Goal: Transaction & Acquisition: Download file/media

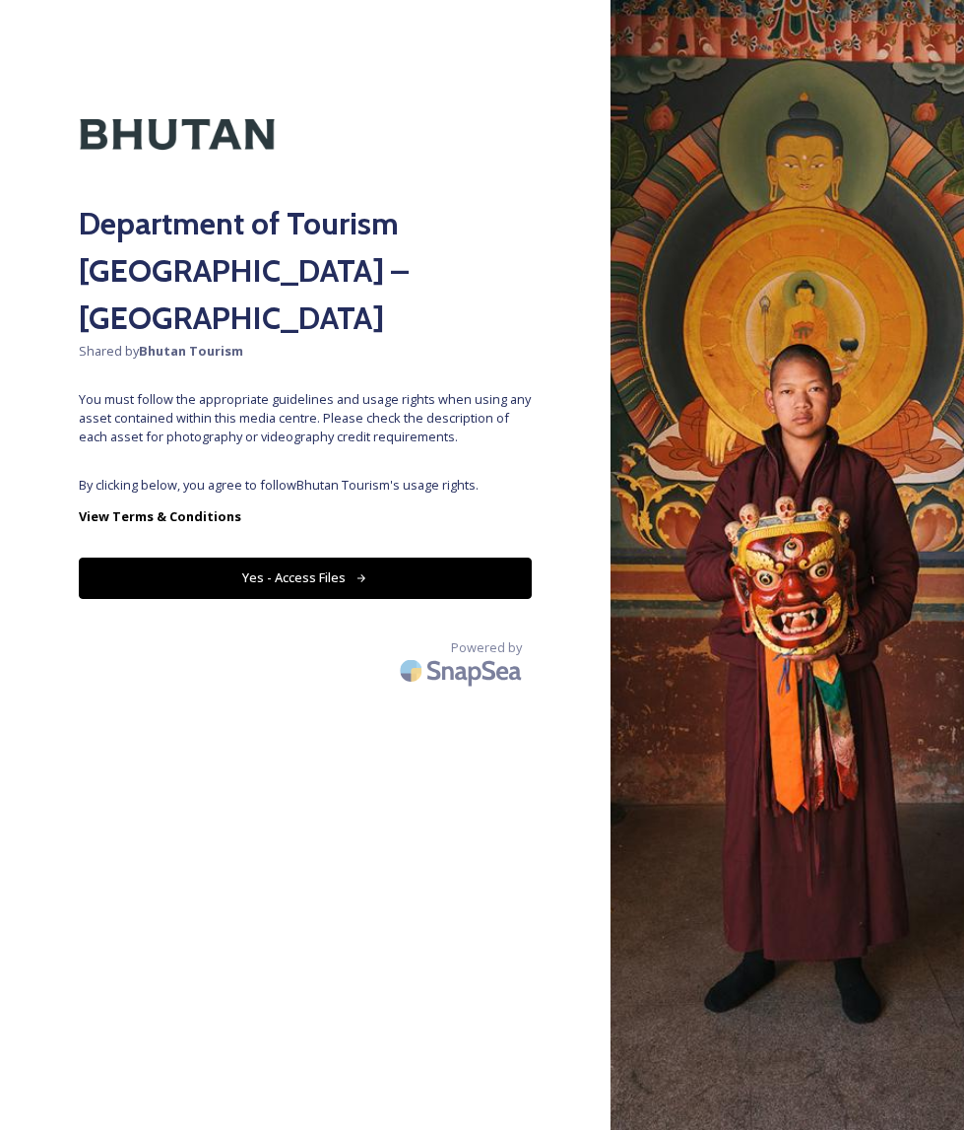
click at [265, 557] on button "Yes - Access Files" at bounding box center [305, 577] width 453 height 40
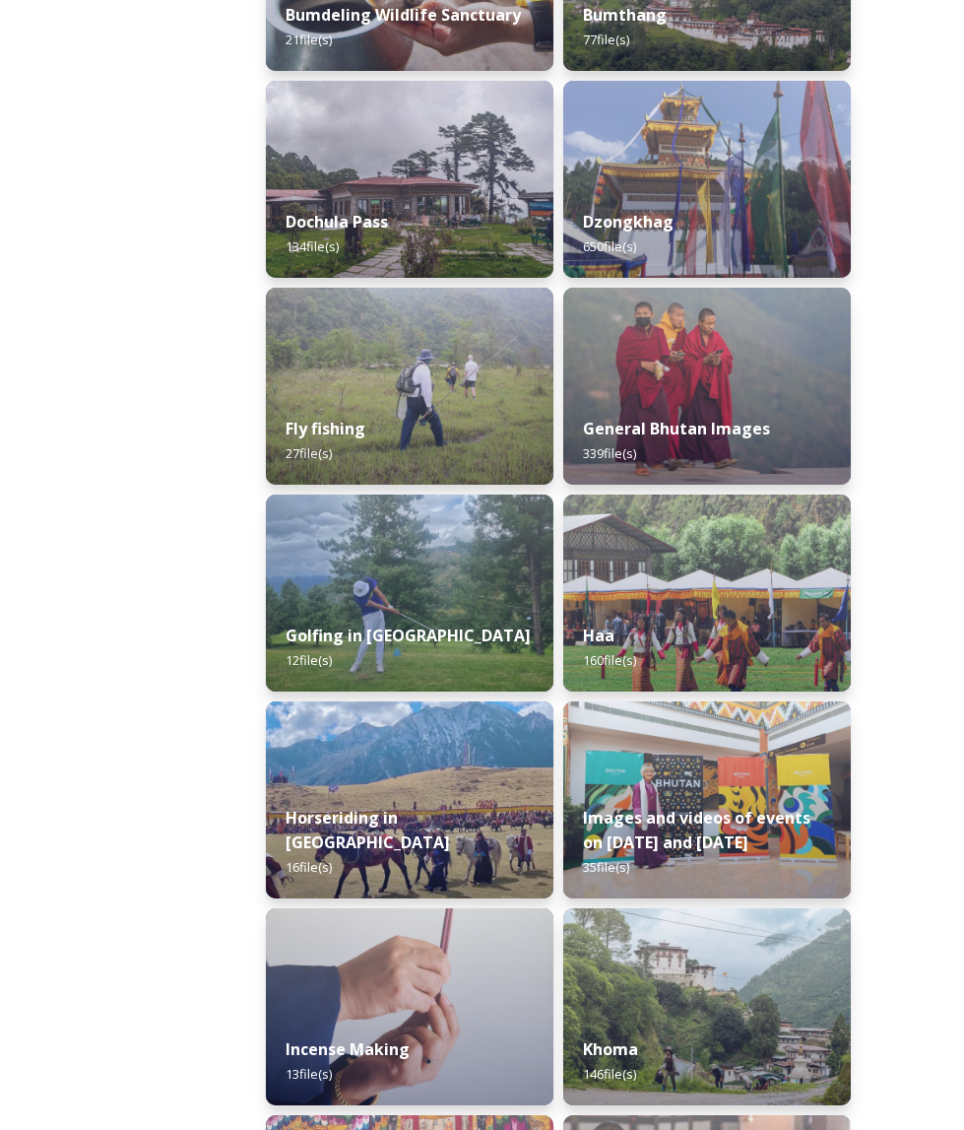
scroll to position [1076, 0]
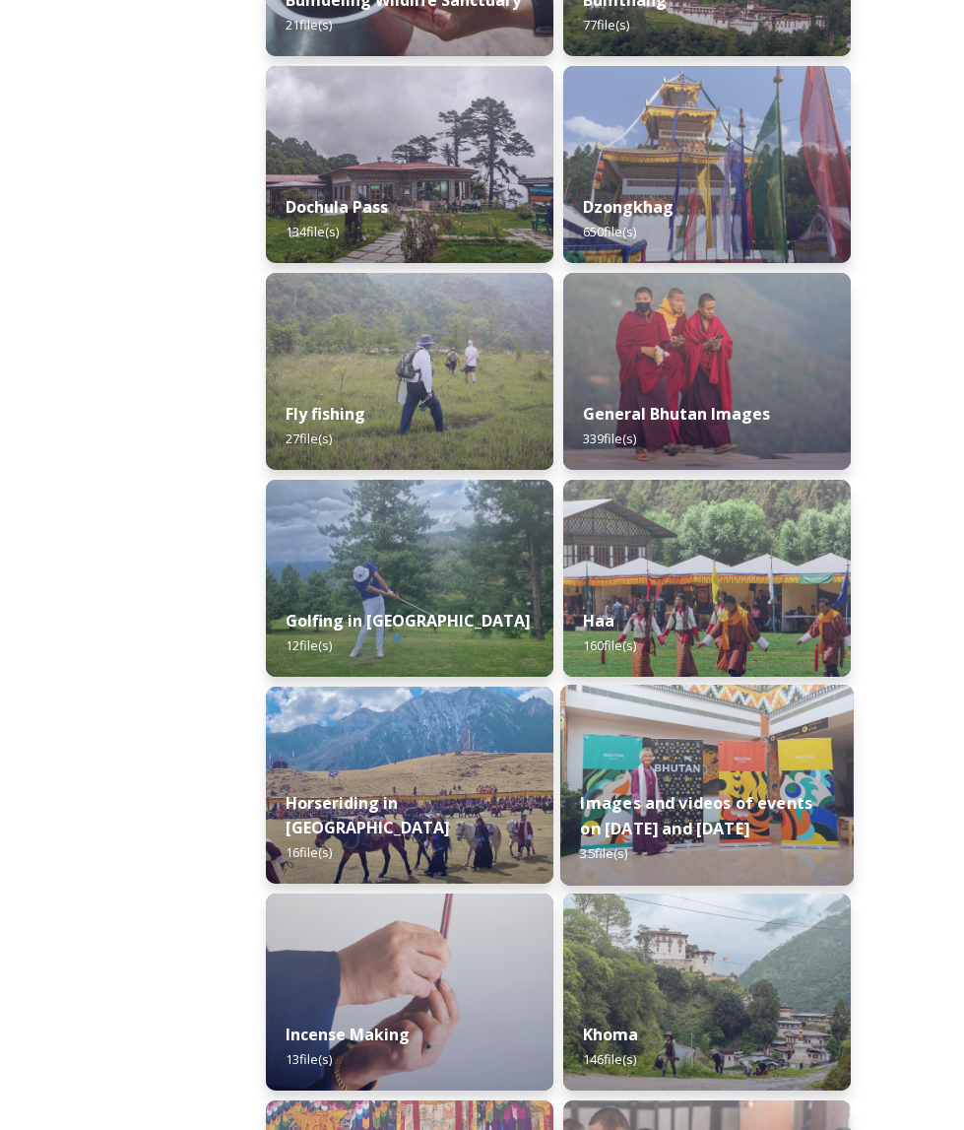
click at [740, 771] on div "Images and videos of events on [DATE] and [DATE] 35 file(s)" at bounding box center [706, 828] width 293 height 114
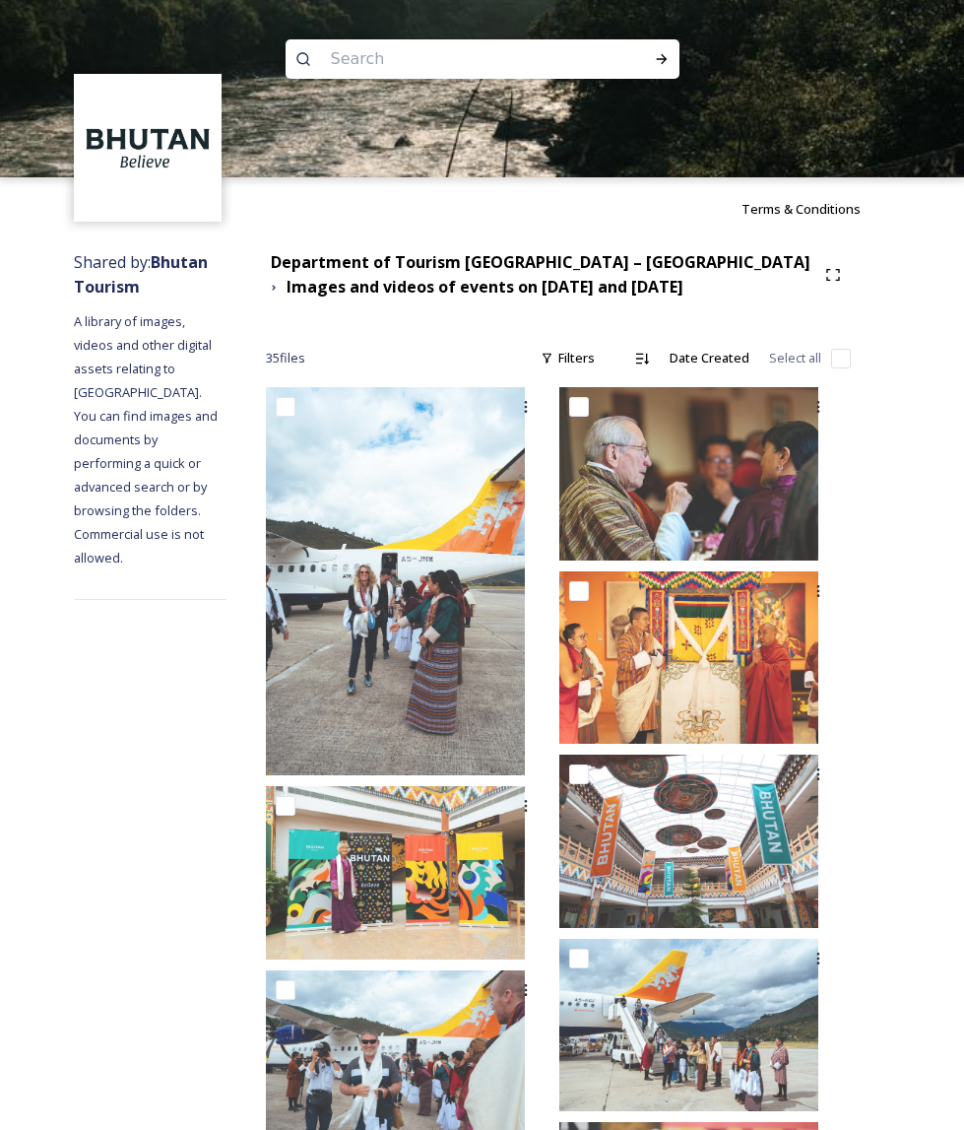
click at [412, 62] on input at bounding box center [456, 58] width 270 height 43
type input "office"
click at [666, 59] on icon at bounding box center [661, 59] width 11 height 10
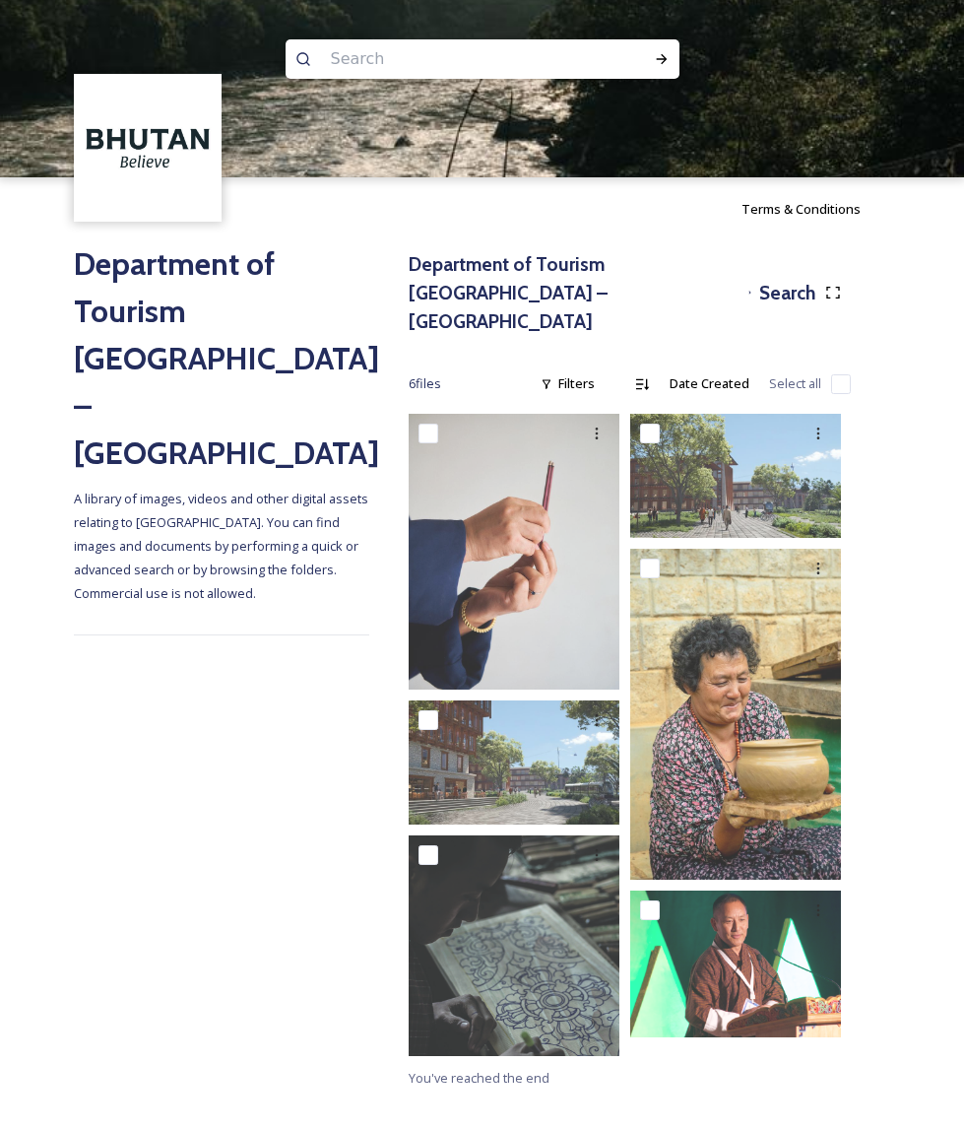
click at [177, 489] on span "A library of images, videos and other digital assets relating to [GEOGRAPHIC_DA…" at bounding box center [222, 545] width 297 height 112
click at [398, 58] on input at bounding box center [456, 58] width 270 height 43
type input "m"
type input "dzong"
click at [665, 62] on icon at bounding box center [662, 59] width 16 height 16
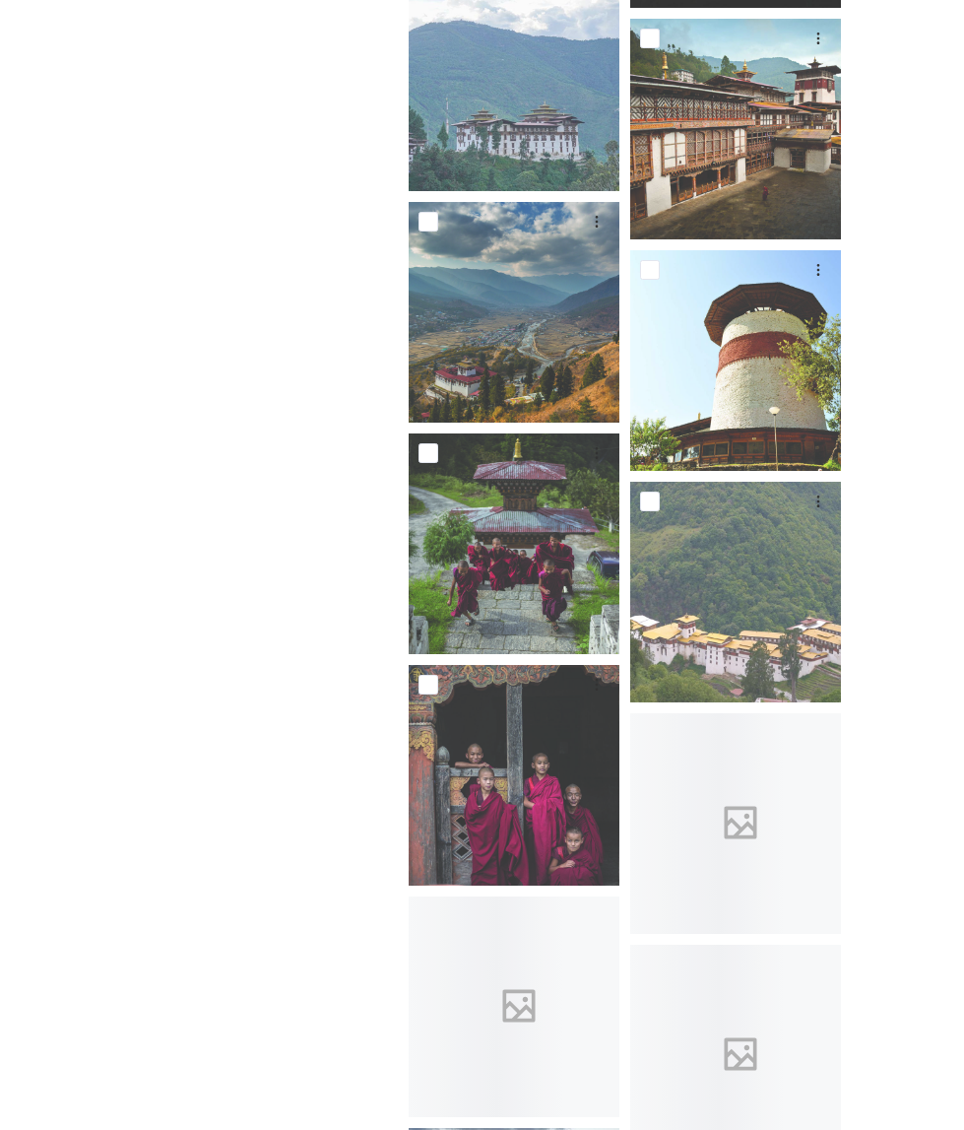
scroll to position [6381, 0]
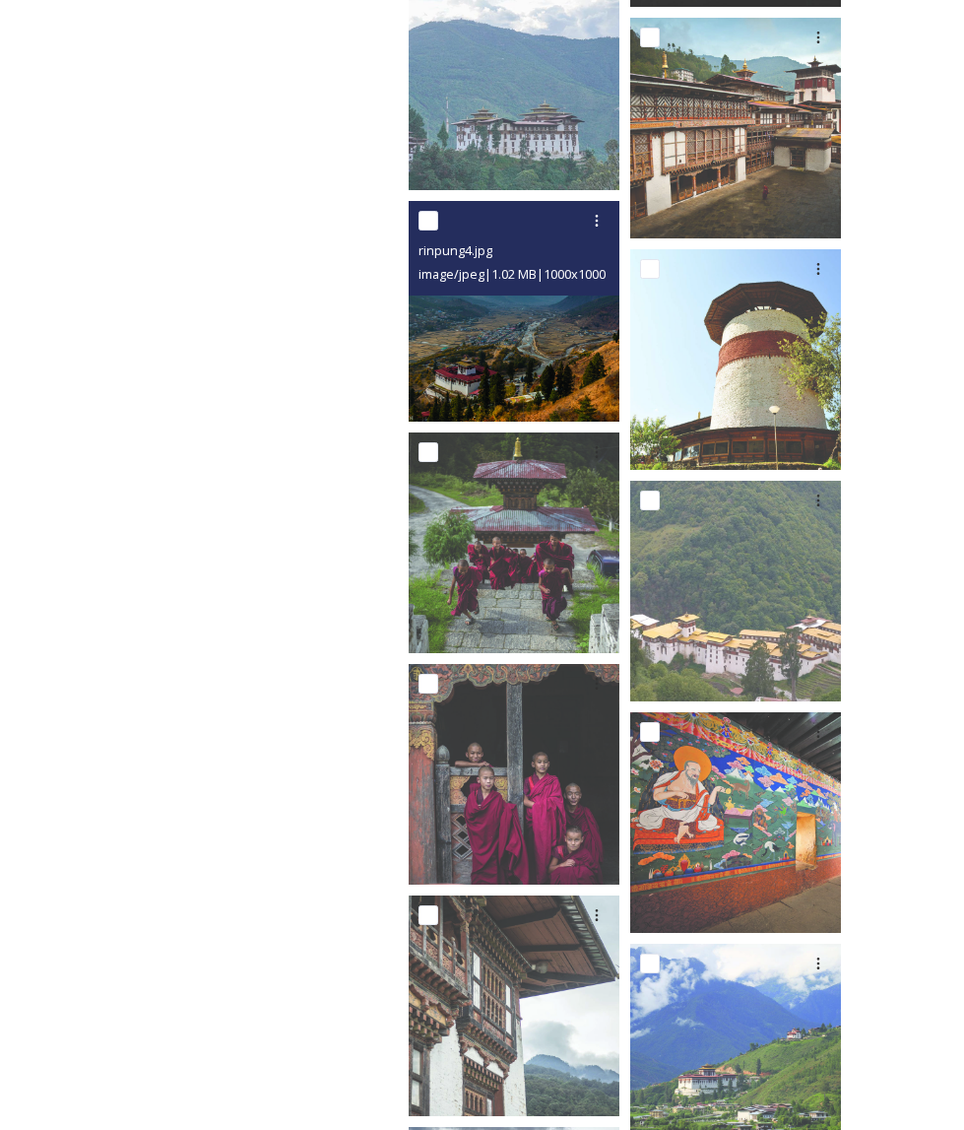
click at [515, 334] on img at bounding box center [519, 311] width 221 height 221
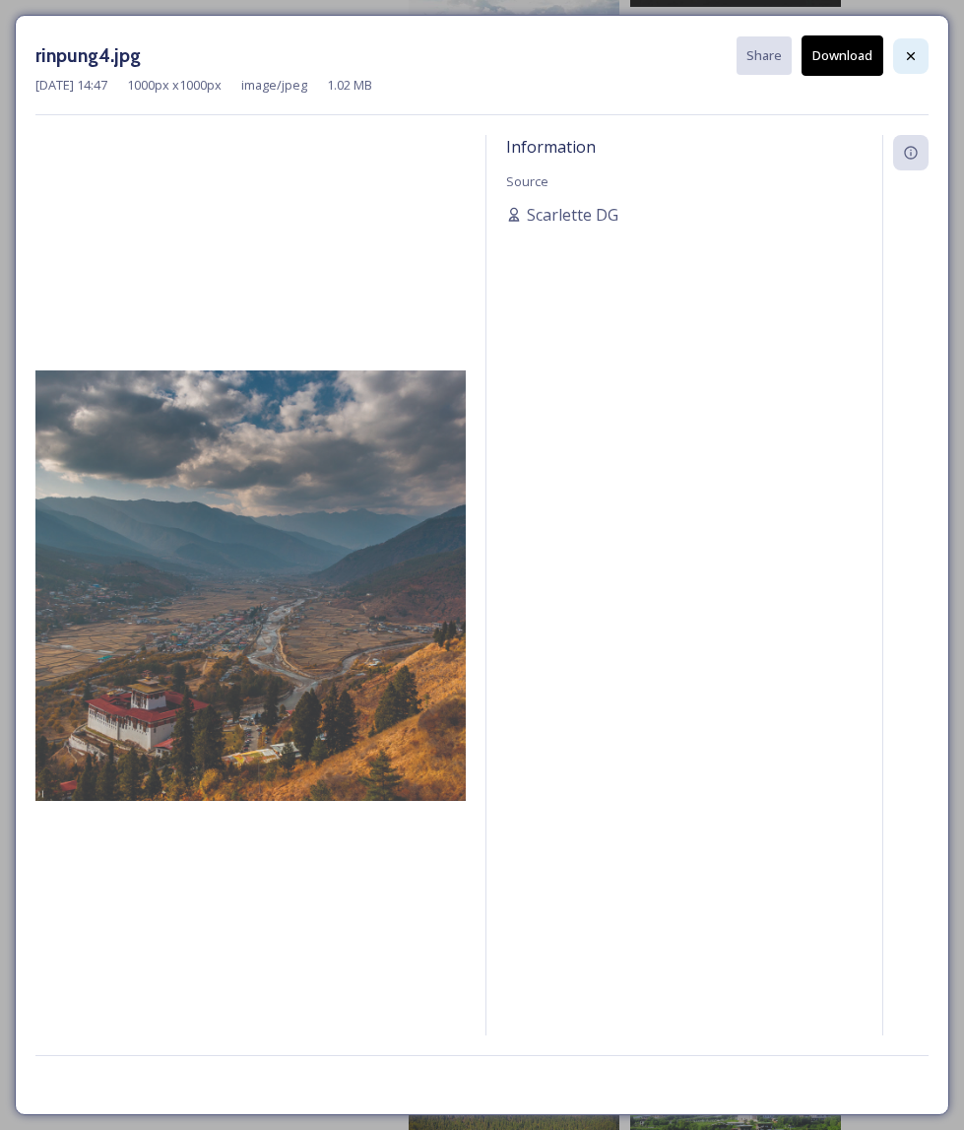
click at [912, 58] on icon at bounding box center [911, 56] width 16 height 16
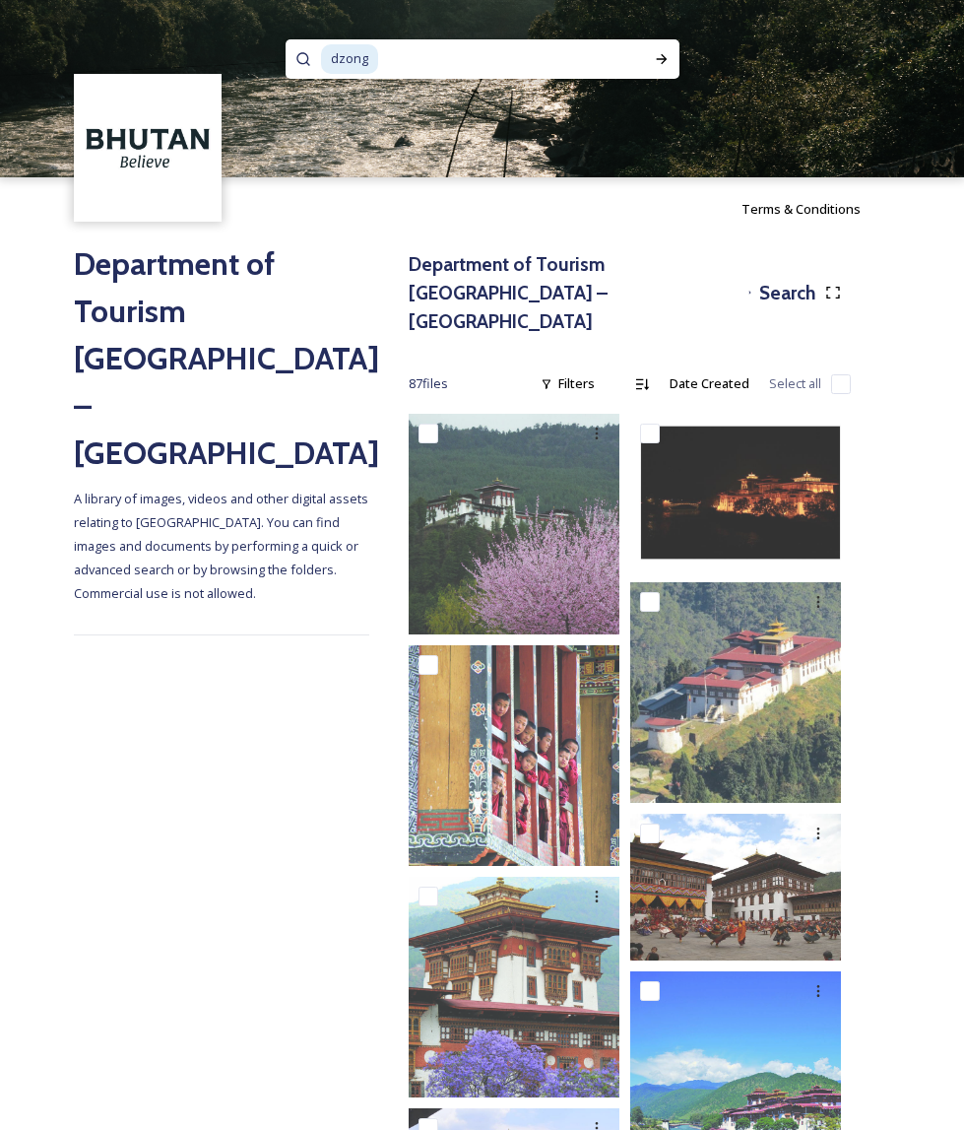
click at [425, 64] on input at bounding box center [500, 58] width 240 height 43
type input "d"
type input "meeting"
click at [660, 57] on icon at bounding box center [662, 59] width 16 height 16
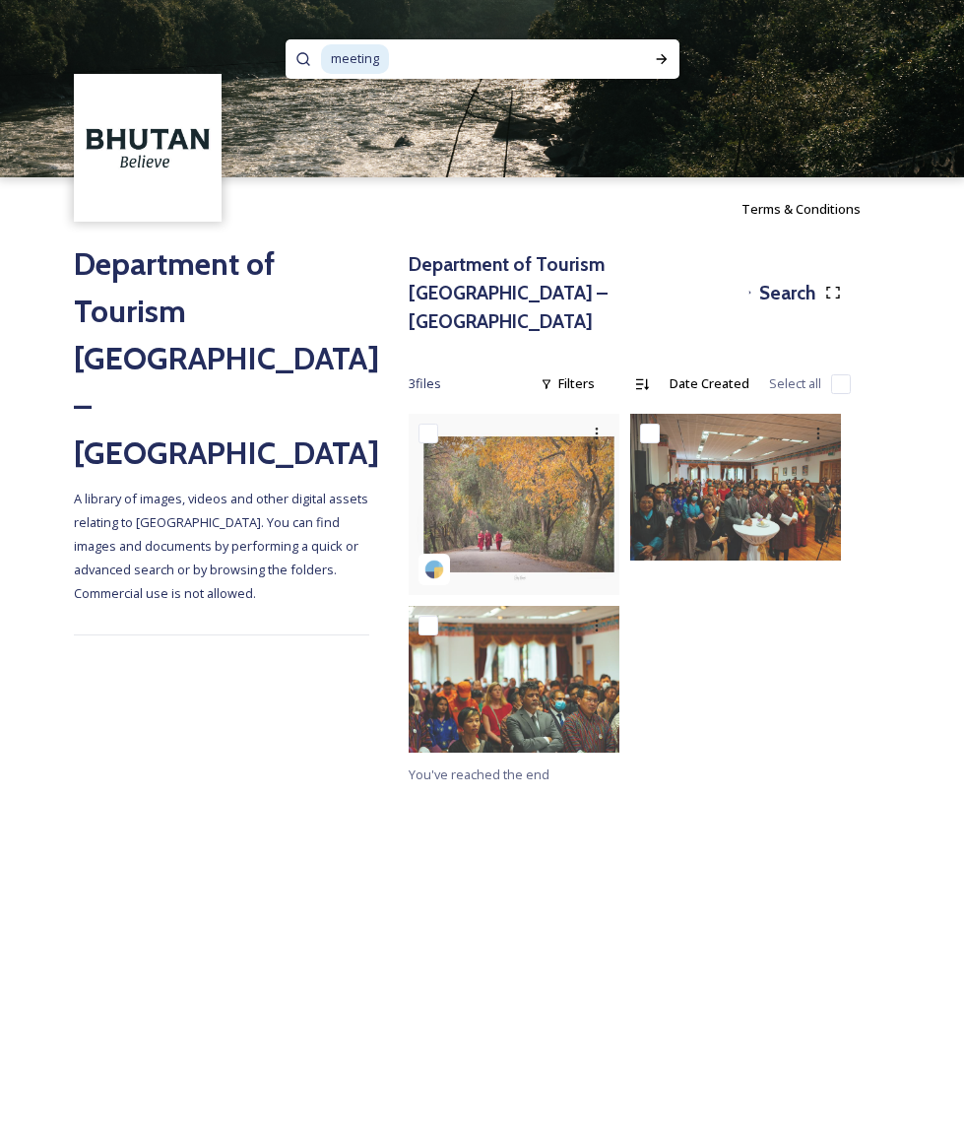
click at [423, 65] on input at bounding box center [508, 58] width 235 height 43
type input "m"
click at [658, 54] on icon at bounding box center [662, 59] width 16 height 16
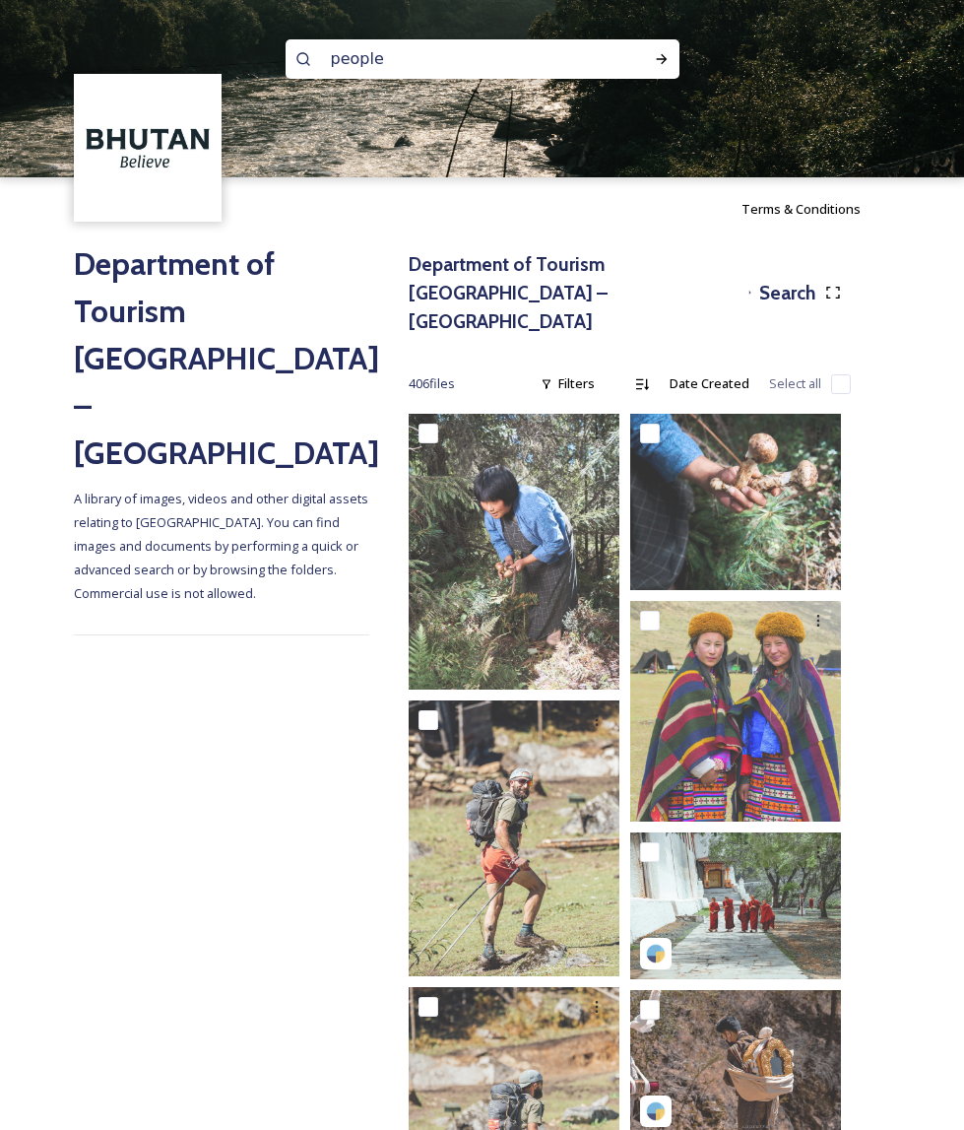
click at [434, 62] on input "people" at bounding box center [456, 58] width 270 height 43
click at [434, 63] on input "people" at bounding box center [456, 58] width 270 height 43
type input "thimphu"
click at [652, 62] on div "Run Search" at bounding box center [661, 58] width 35 height 35
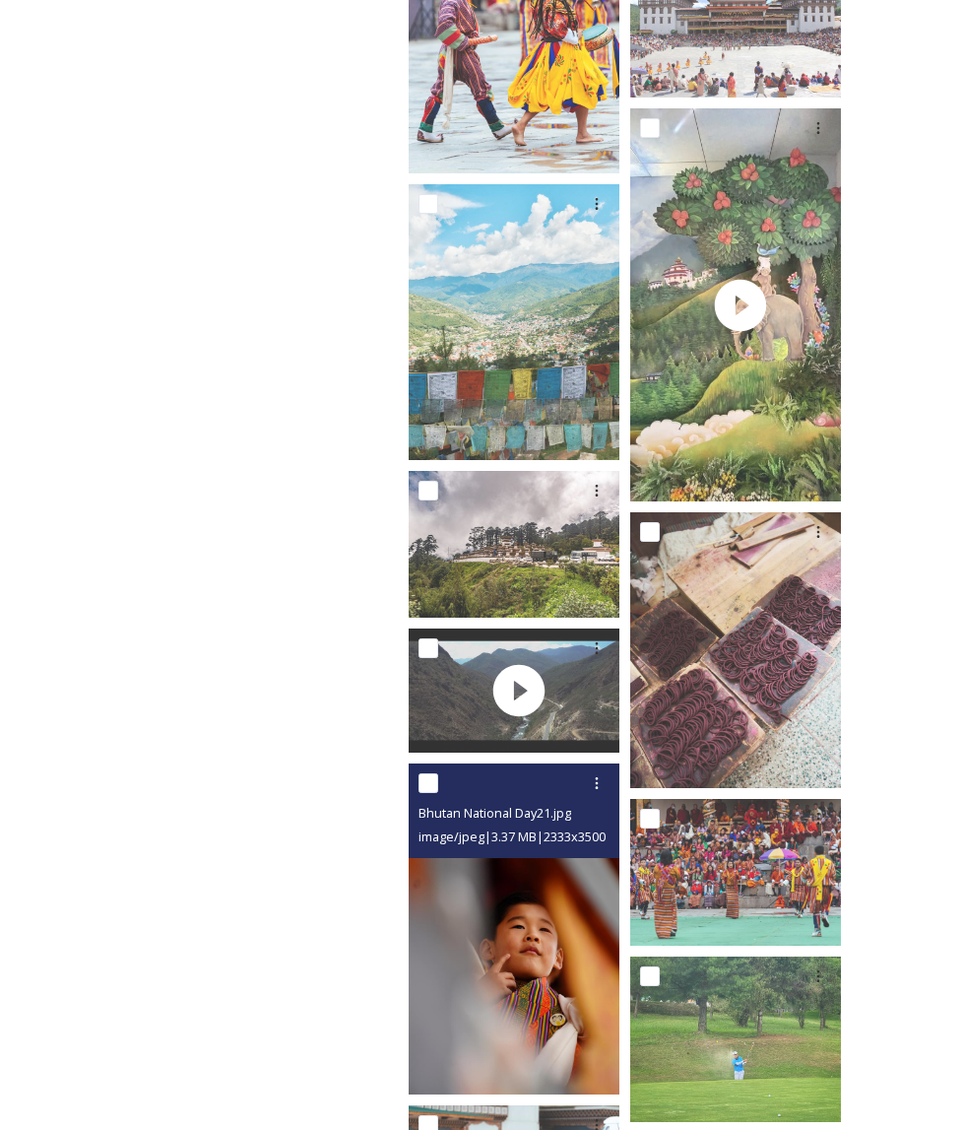
scroll to position [13454, 0]
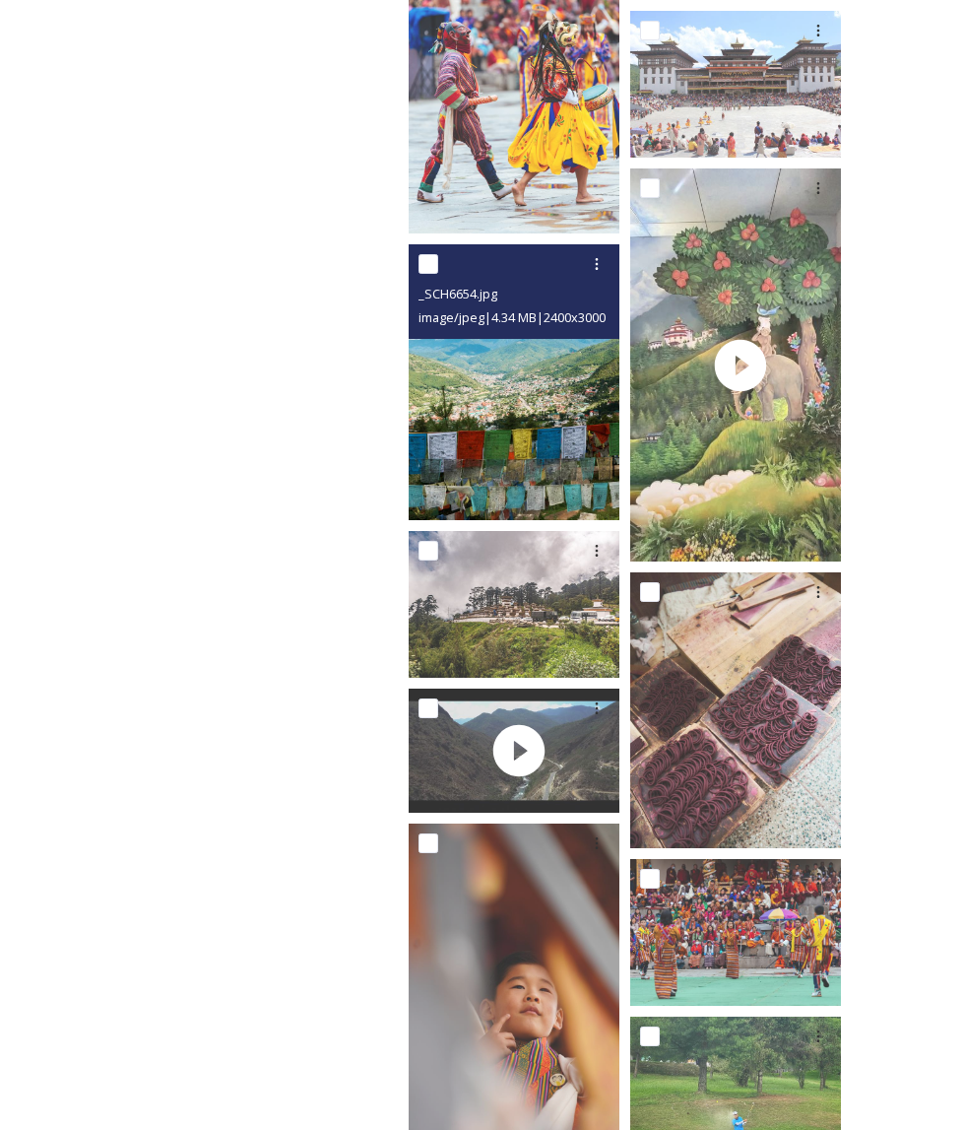
click at [441, 415] on img at bounding box center [519, 382] width 221 height 276
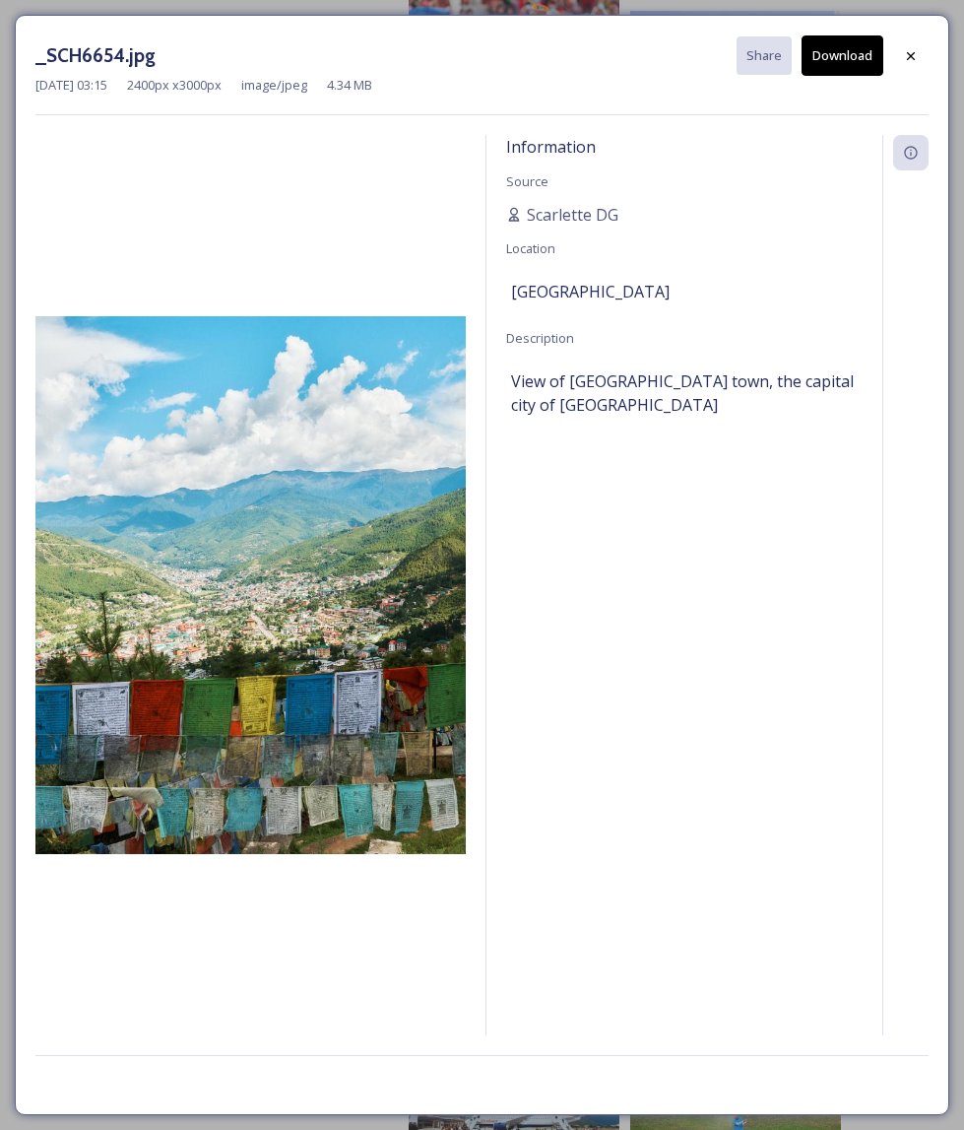
click at [839, 59] on button "Download" at bounding box center [843, 55] width 82 height 40
click at [906, 53] on icon at bounding box center [911, 56] width 16 height 16
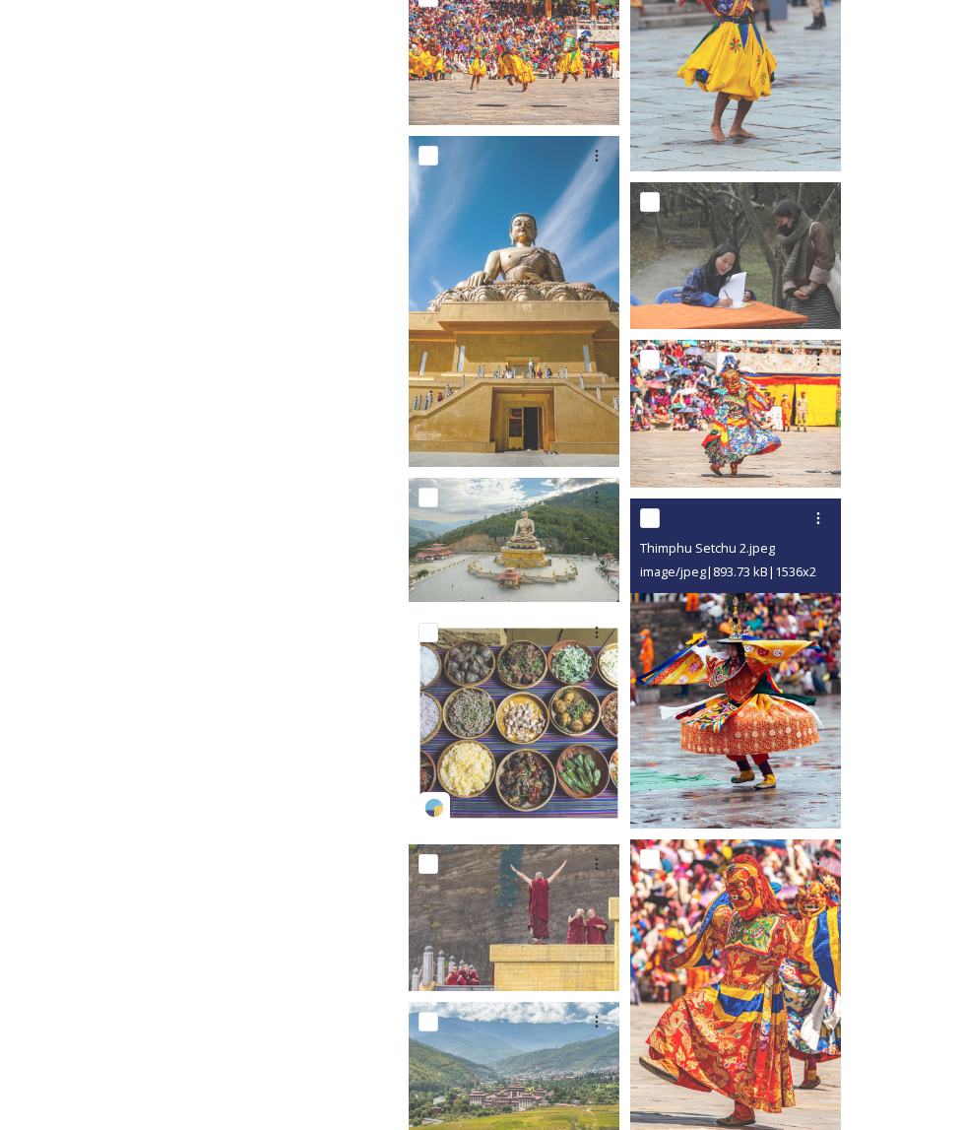
scroll to position [17347, 0]
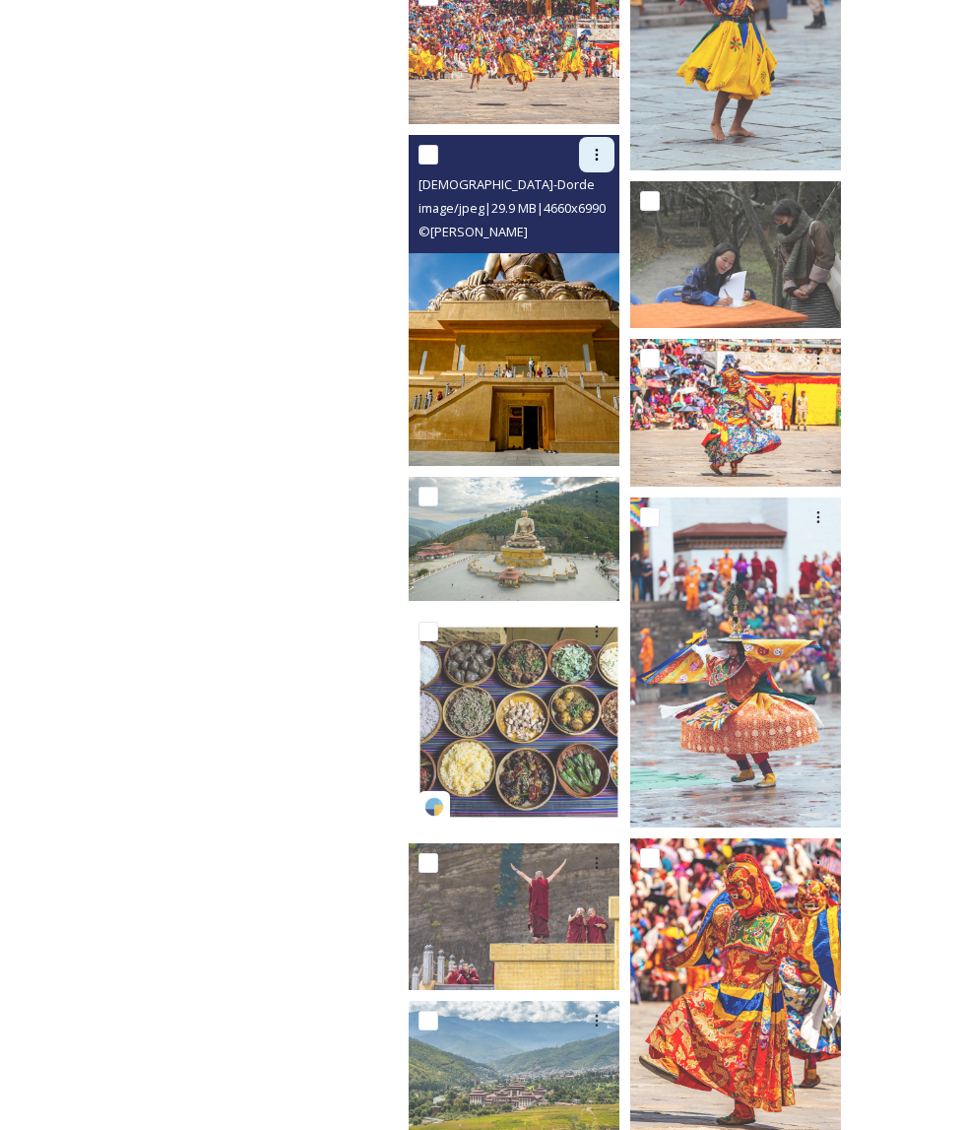
click at [589, 147] on icon at bounding box center [597, 155] width 16 height 16
click at [559, 227] on span "Download" at bounding box center [574, 236] width 60 height 19
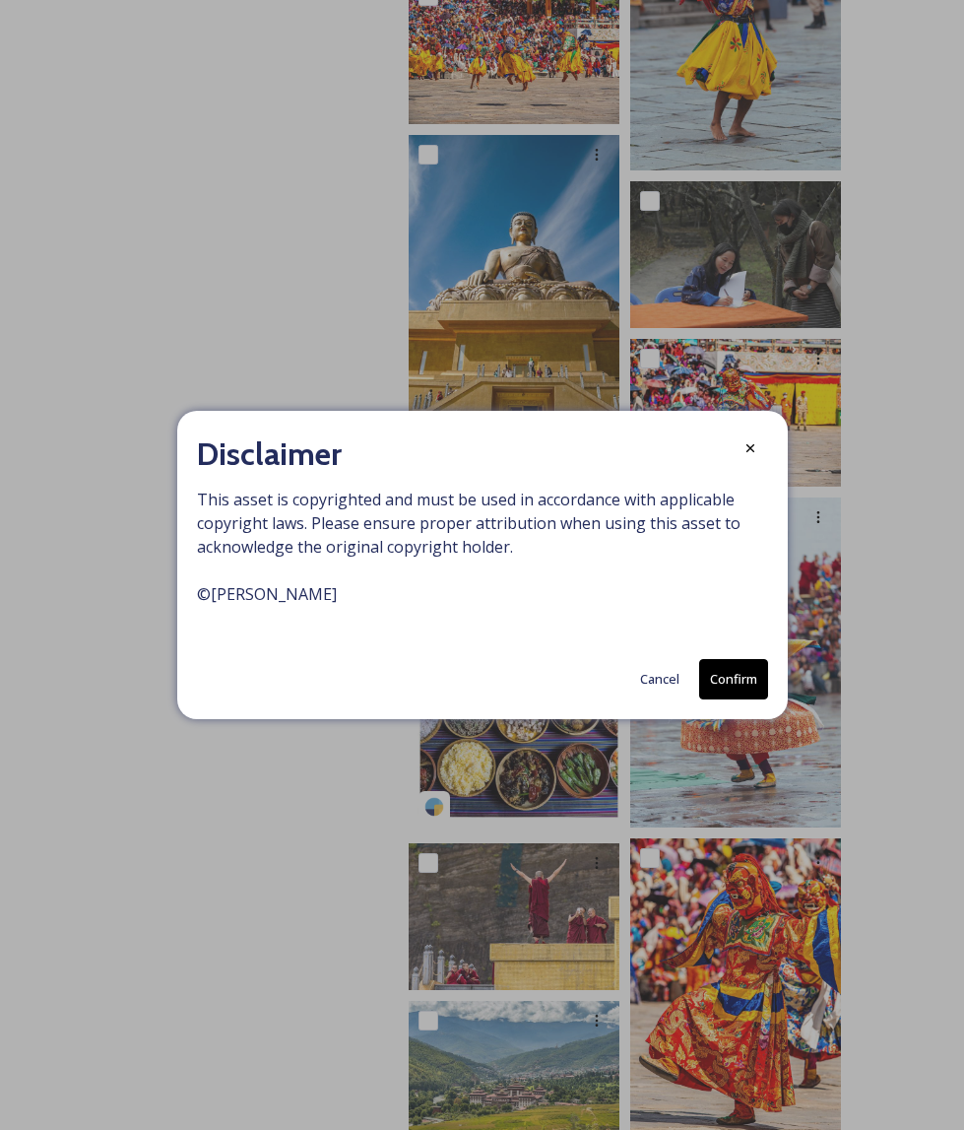
click at [732, 682] on button "Confirm" at bounding box center [733, 679] width 69 height 40
click at [299, 594] on span "This asset is copyrighted and must be used in accordance with applicable copyri…" at bounding box center [482, 559] width 571 height 142
click at [397, 598] on span "This asset is copyrighted and must be used in accordance with applicable copyri…" at bounding box center [482, 559] width 571 height 142
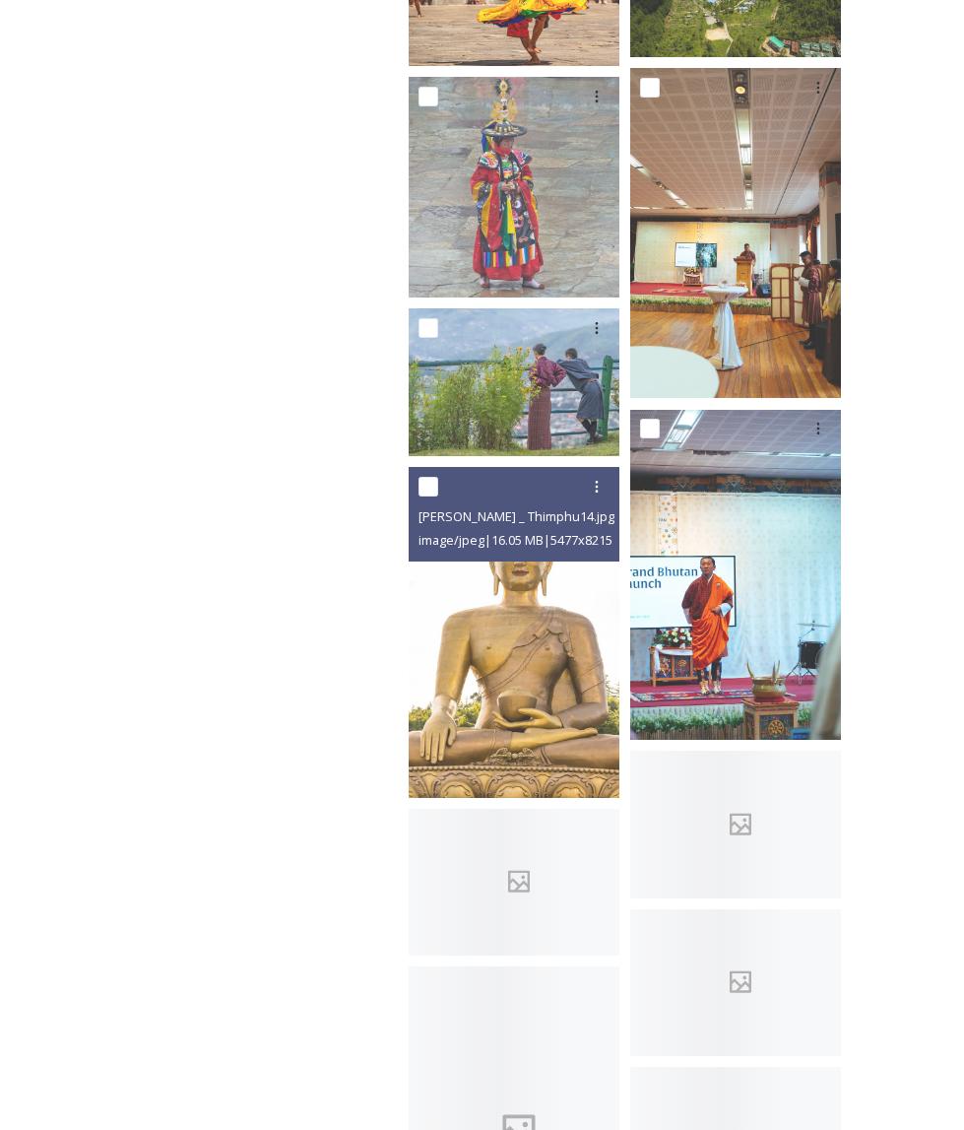
scroll to position [22904, 0]
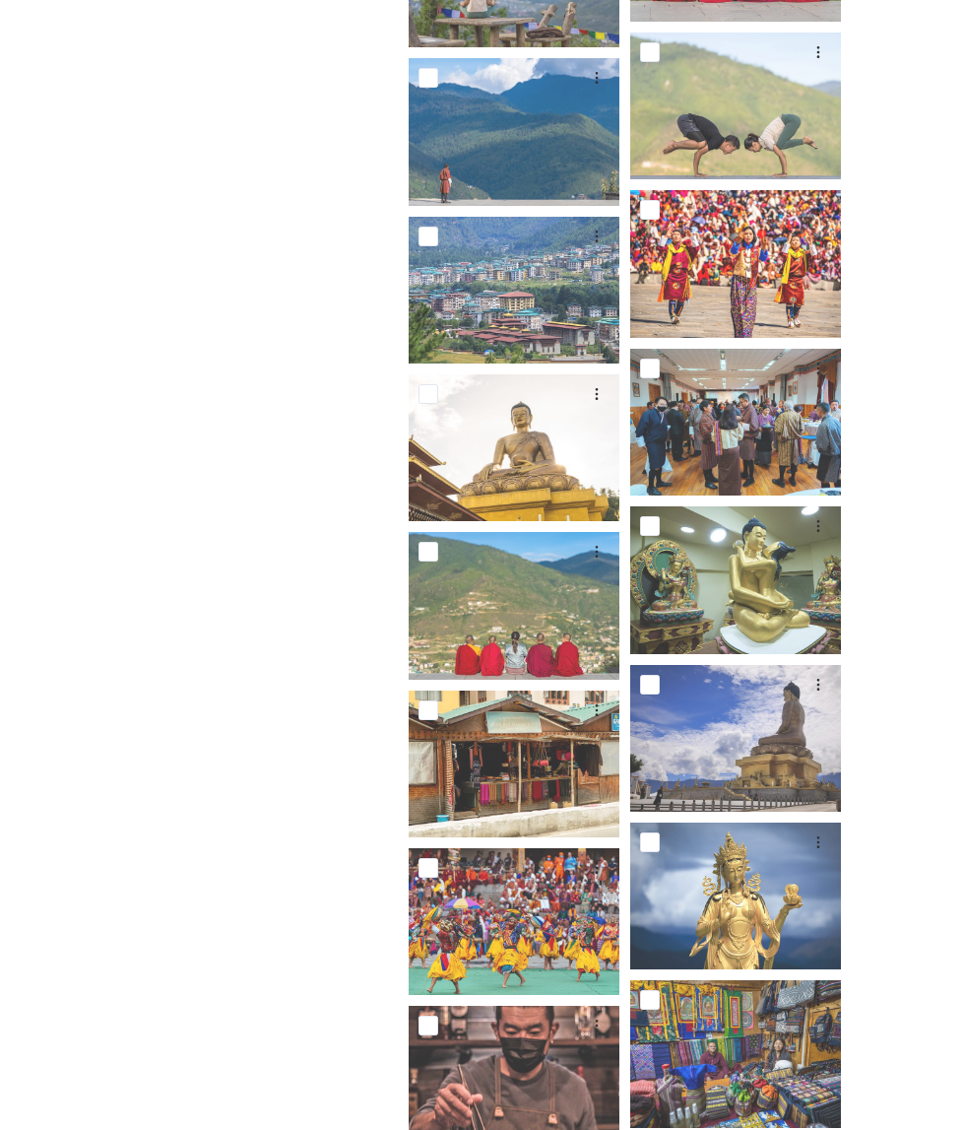
scroll to position [25714, 0]
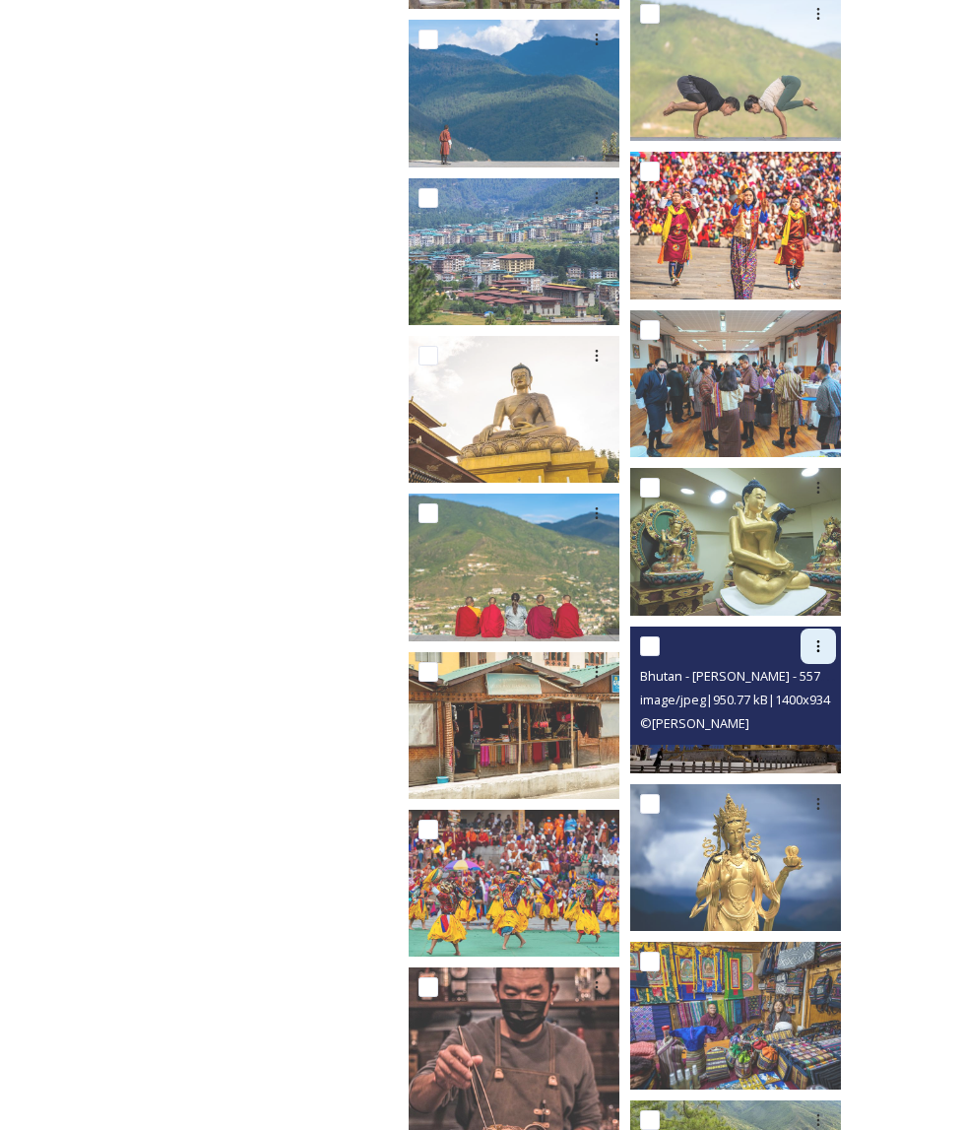
click at [821, 628] on div at bounding box center [818, 645] width 35 height 35
click at [784, 718] on span "Download" at bounding box center [795, 727] width 60 height 19
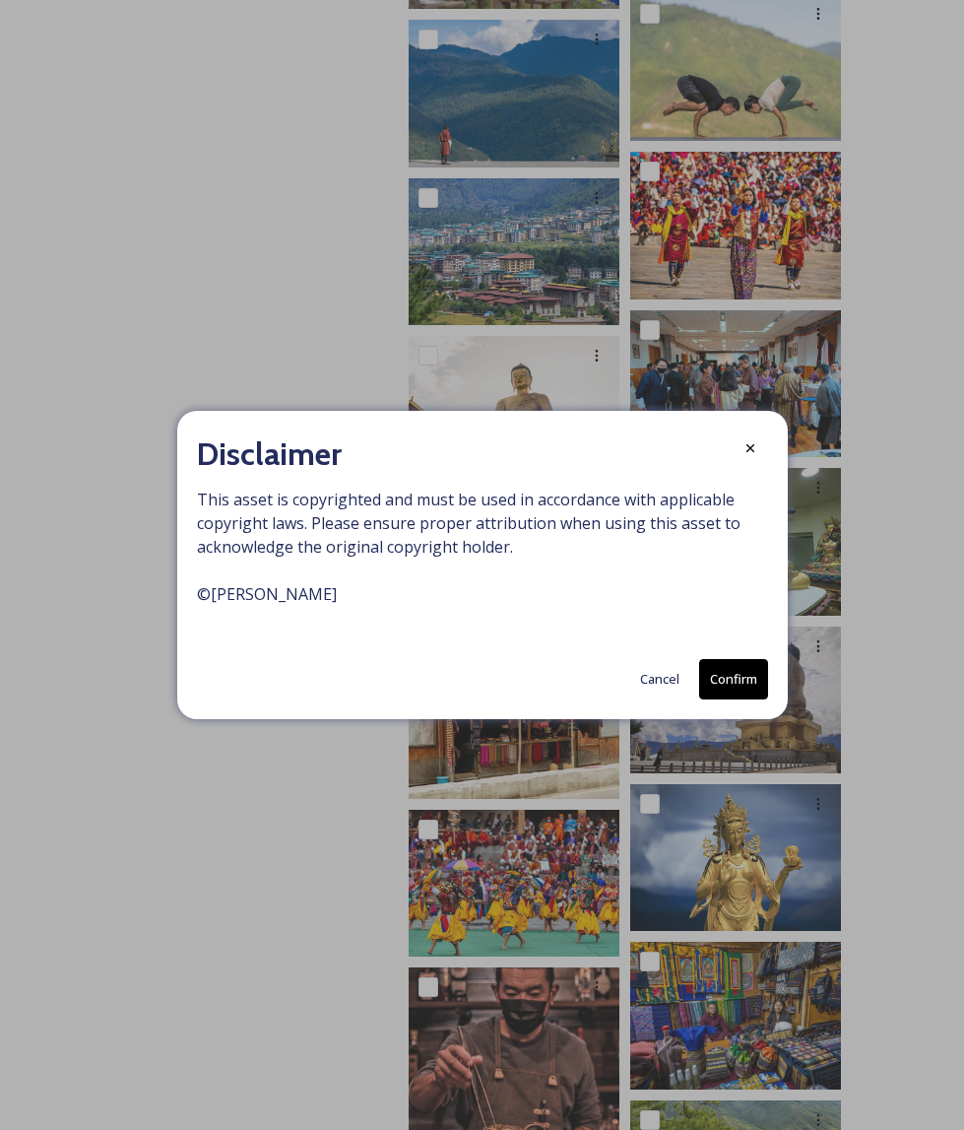
click at [733, 681] on button "Confirm" at bounding box center [733, 679] width 69 height 40
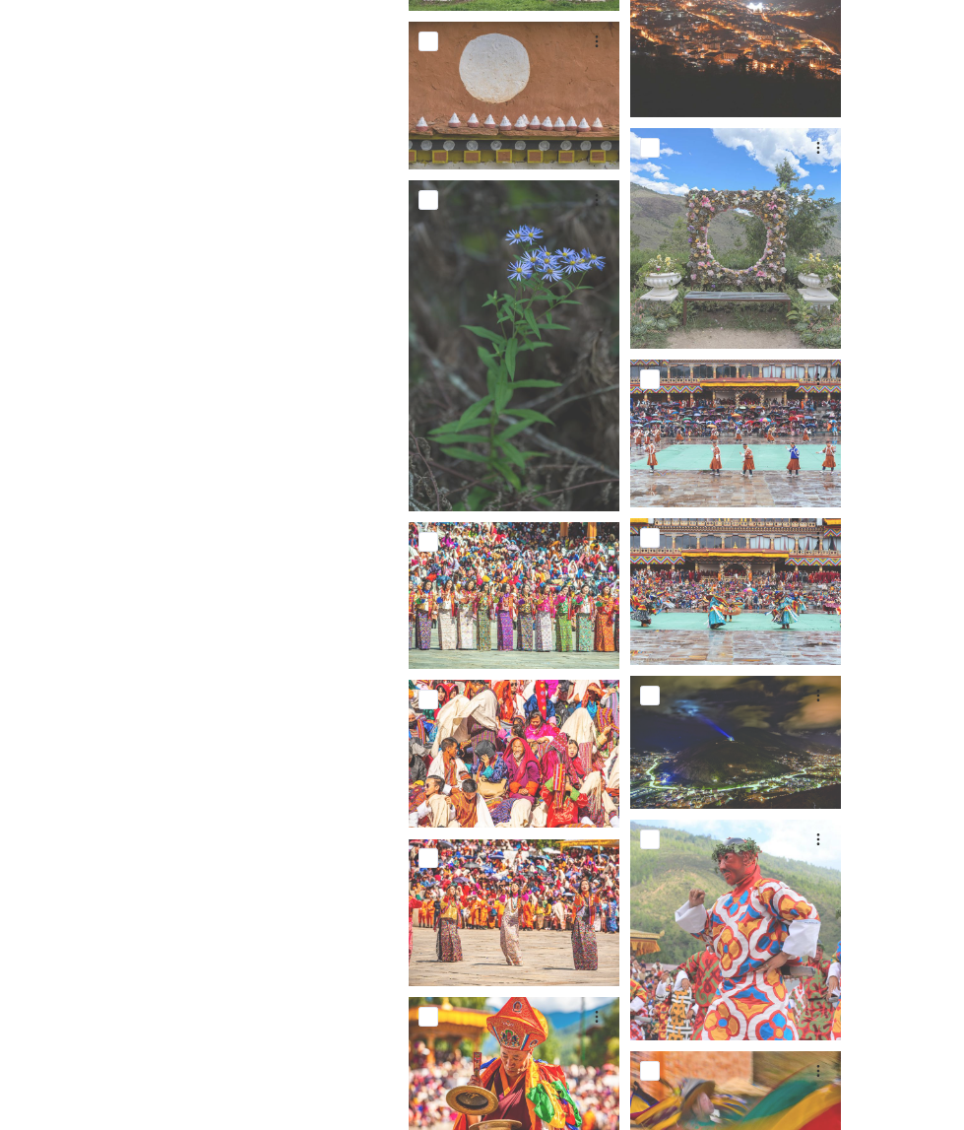
scroll to position [43533, 0]
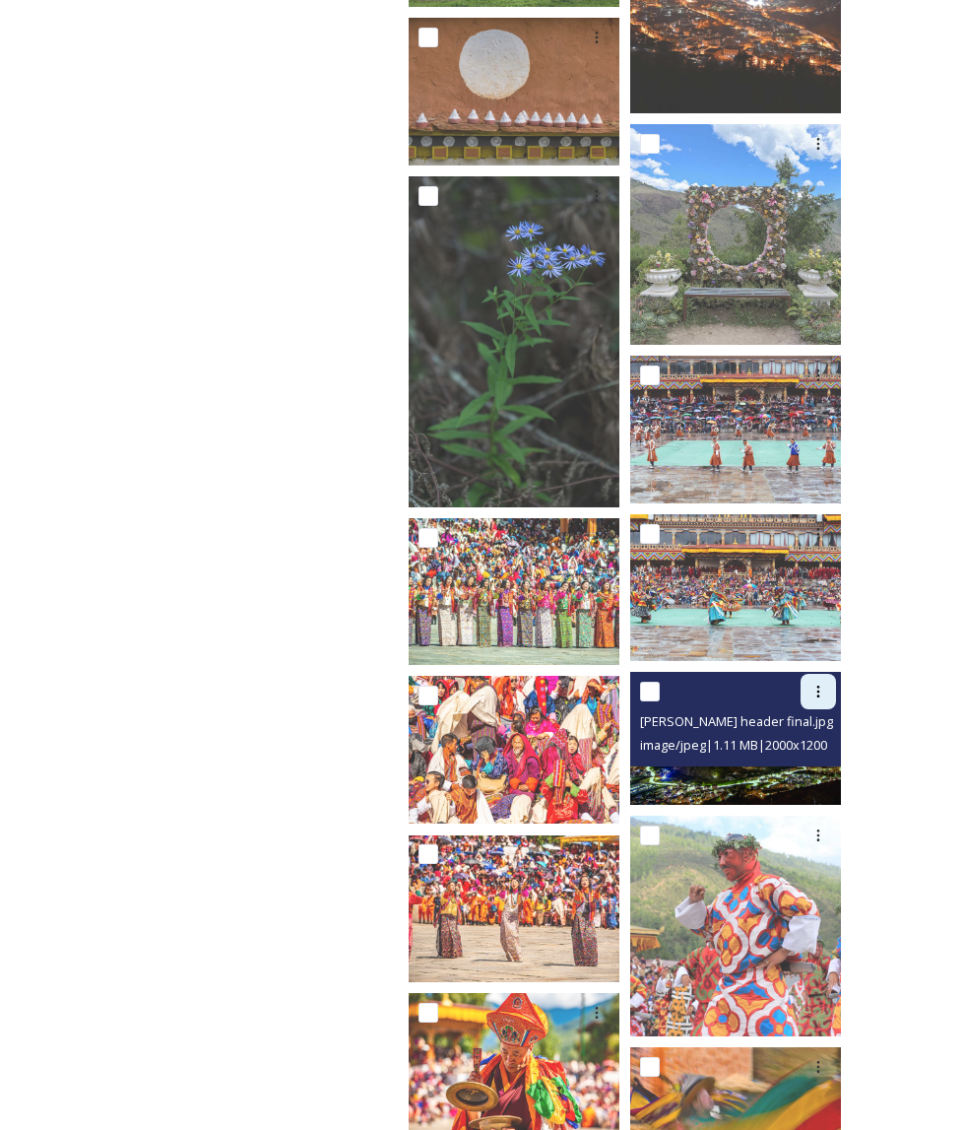
click at [821, 683] on icon at bounding box center [818, 691] width 16 height 16
click at [820, 763] on span "Download" at bounding box center [795, 772] width 60 height 19
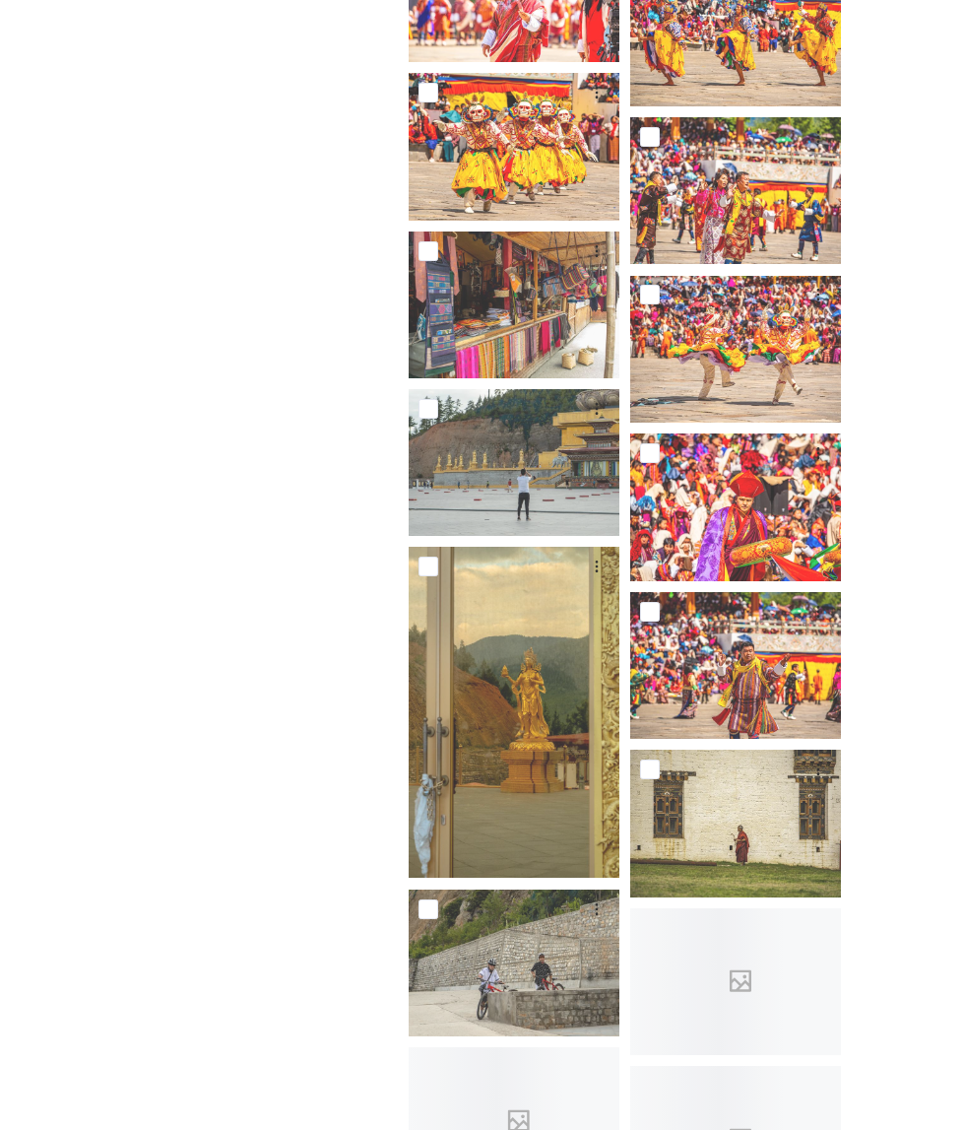
scroll to position [56525, 0]
